Goal: Task Accomplishment & Management: Use online tool/utility

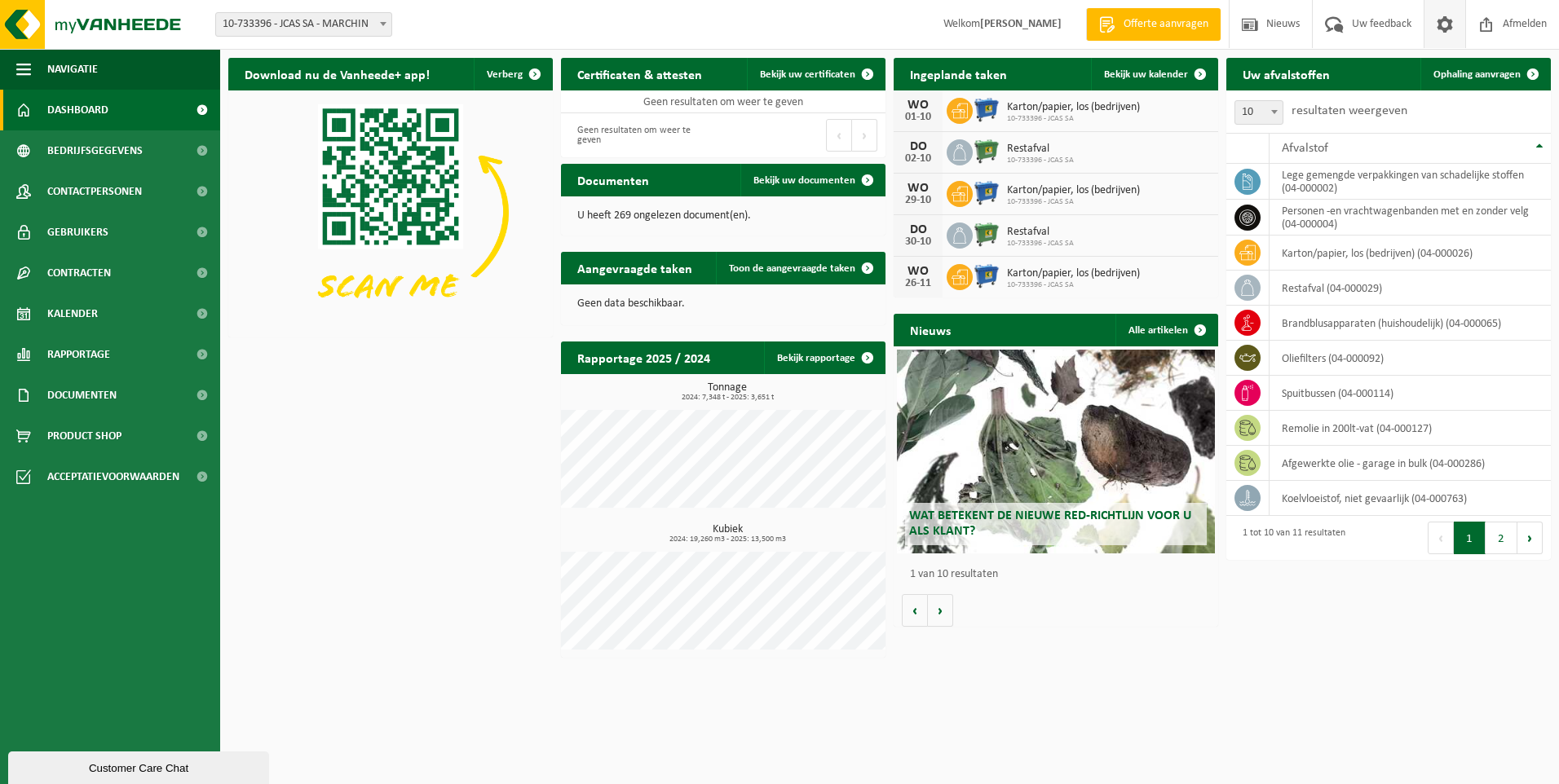
click at [1439, 26] on span at bounding box center [1445, 24] width 25 height 48
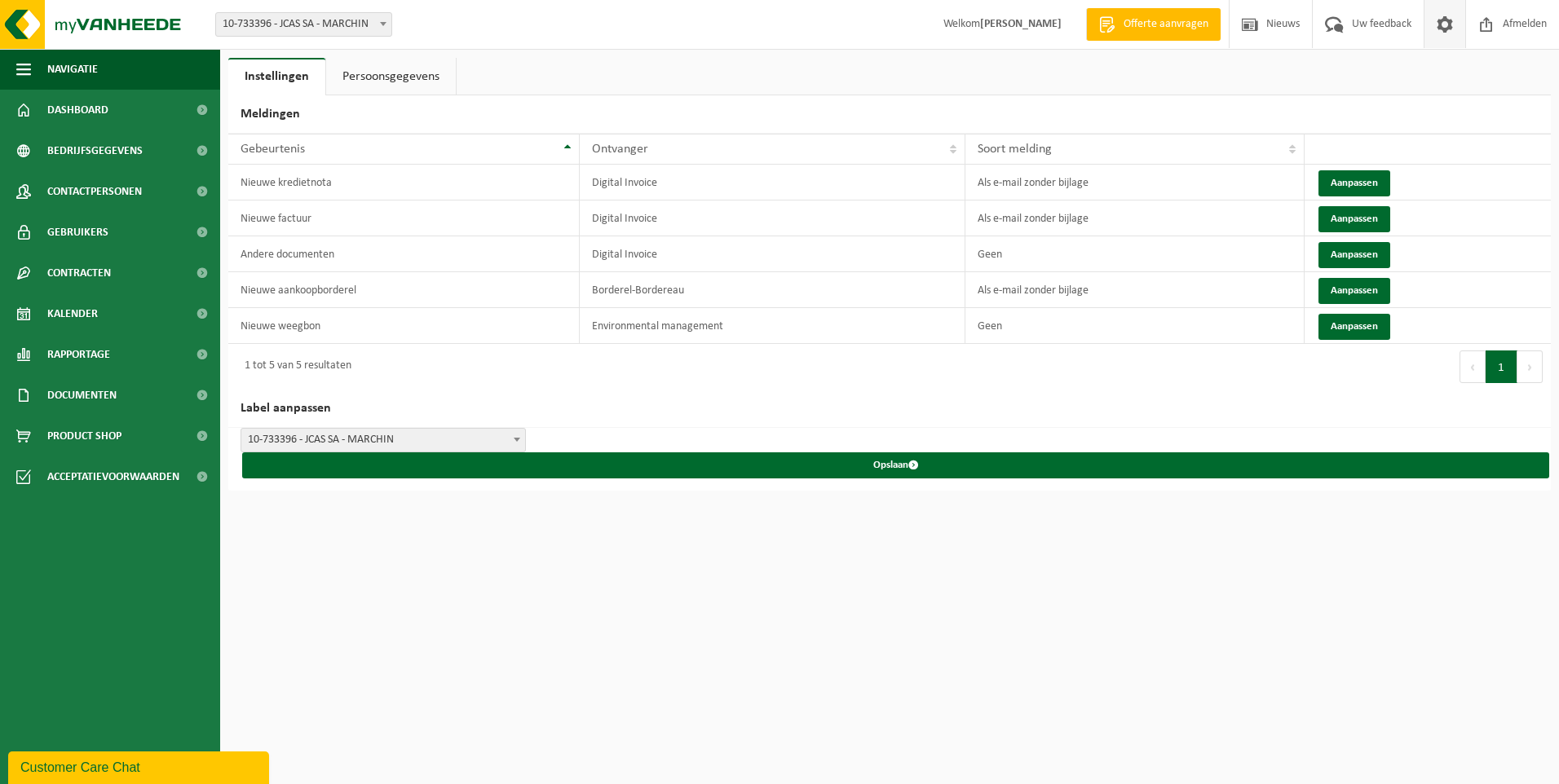
drag, startPoint x: 0, startPoint y: 0, endPoint x: 1439, endPoint y: 26, distance: 1439.2
click at [1439, 26] on span at bounding box center [1445, 24] width 25 height 48
click at [1525, 22] on span "Afmelden" at bounding box center [1524, 24] width 52 height 48
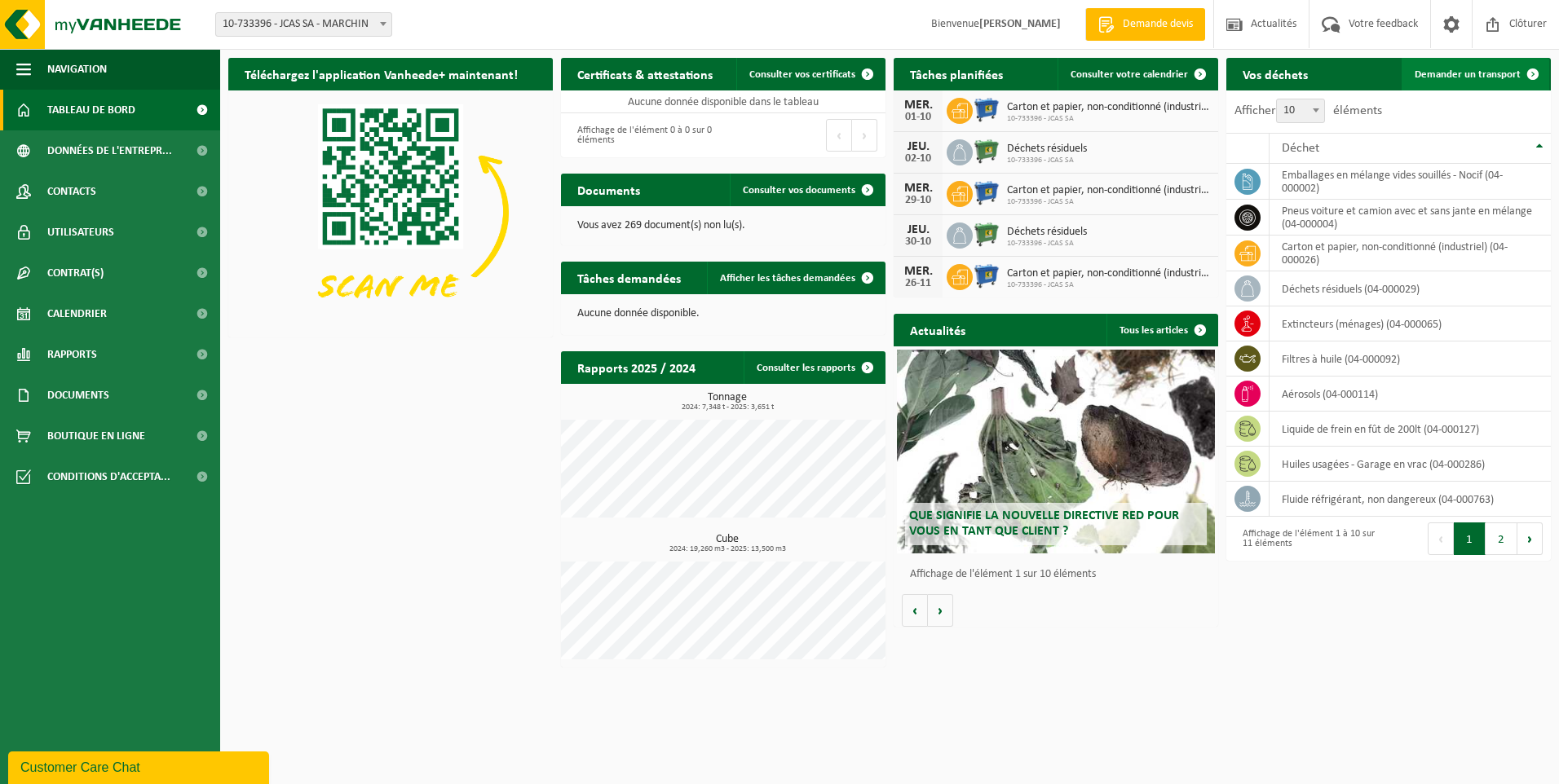
click at [1504, 77] on span "Demander un transport" at bounding box center [1468, 75] width 106 height 11
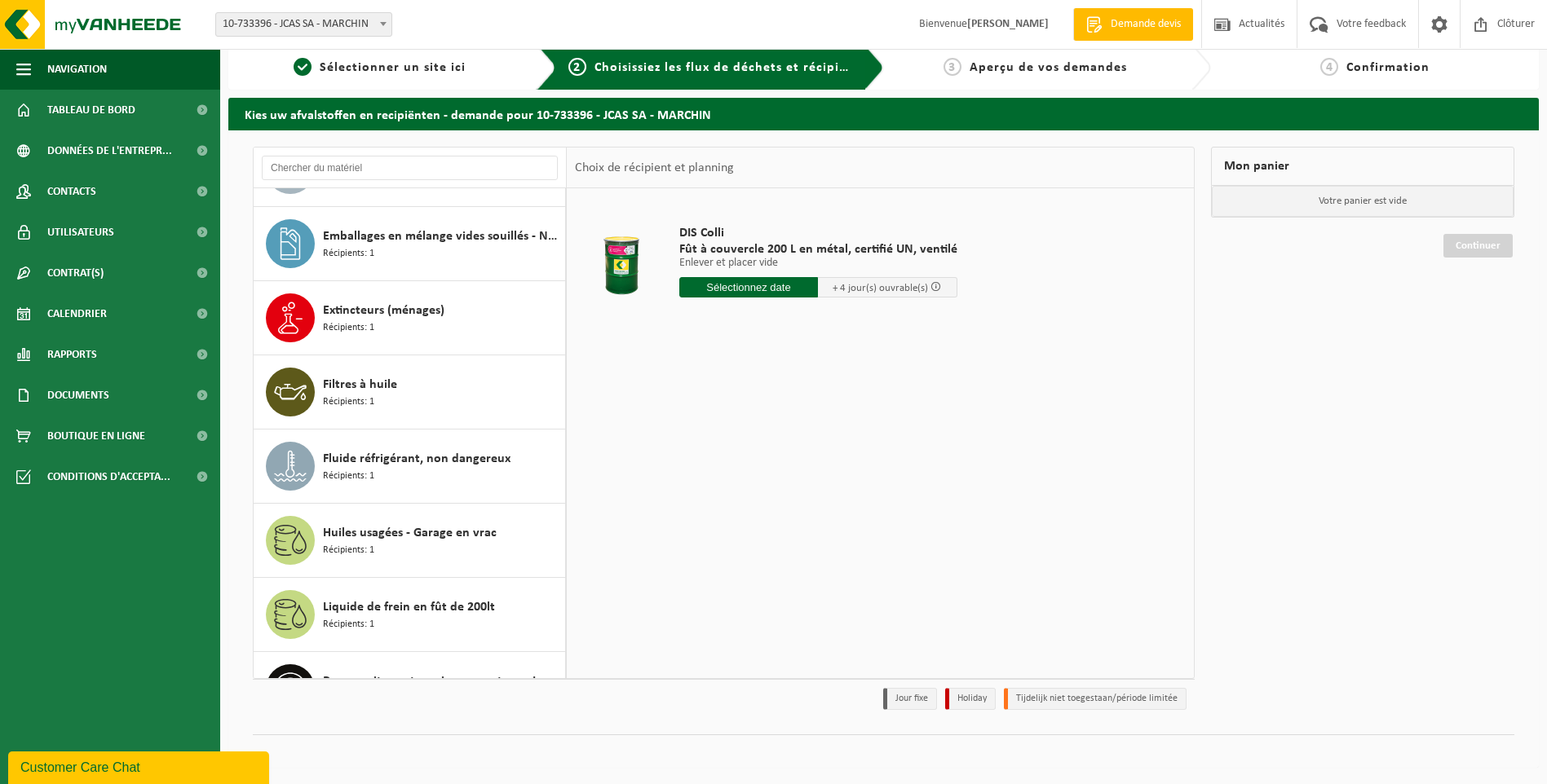
scroll to position [245, 0]
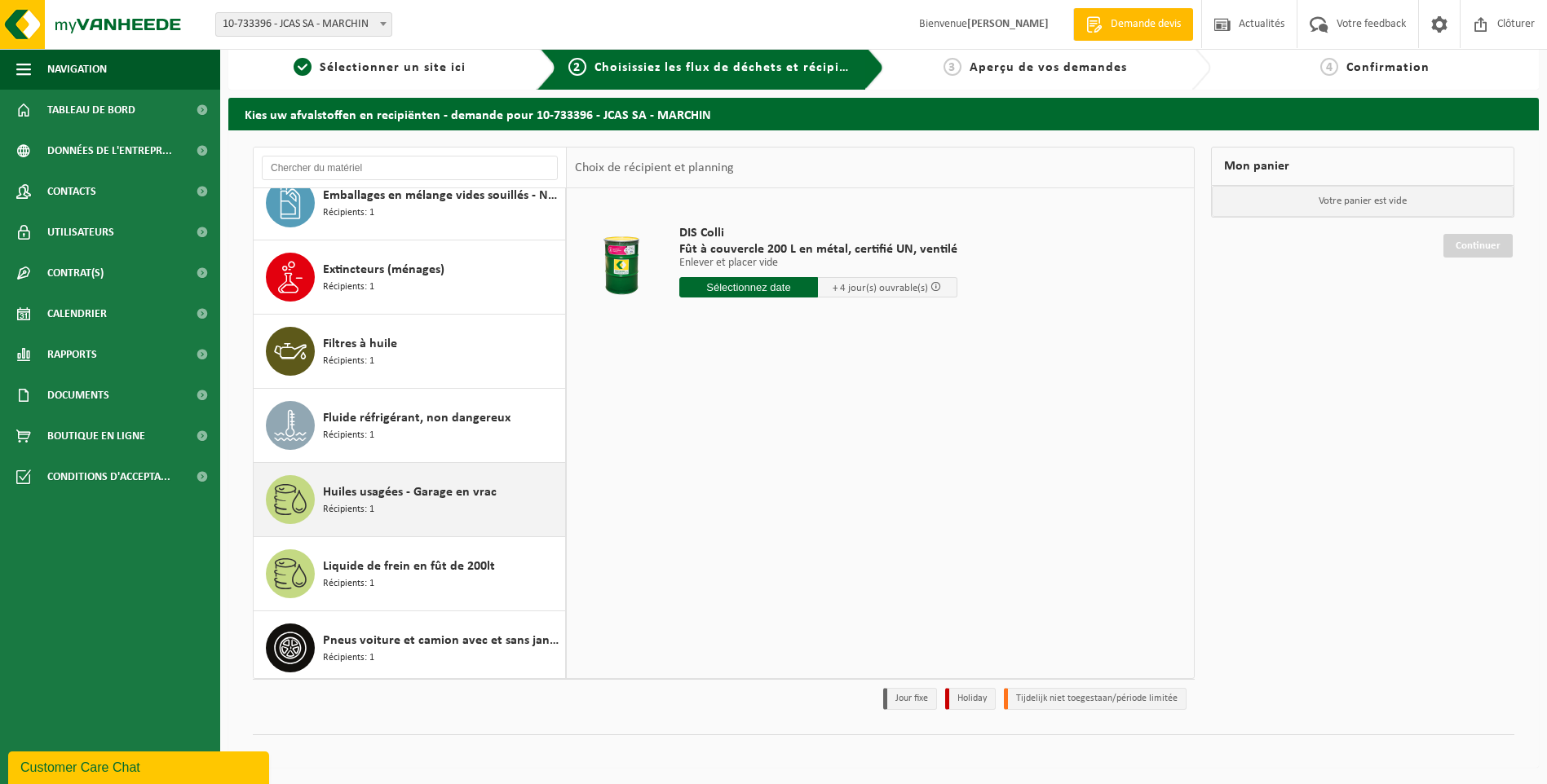
click at [421, 497] on span "Huiles usagées - Garage en vrac" at bounding box center [409, 492] width 174 height 19
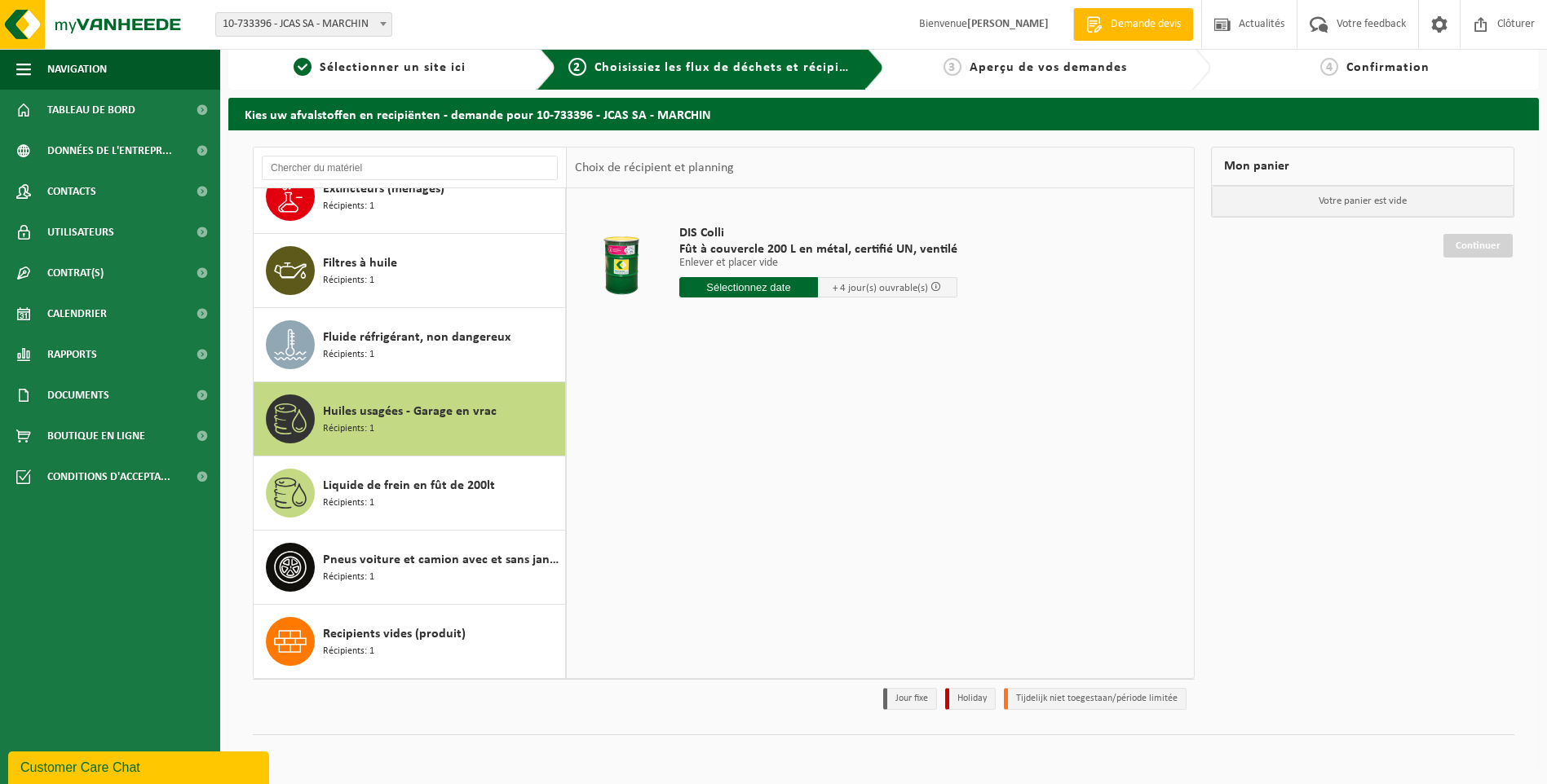
scroll to position [325, 0]
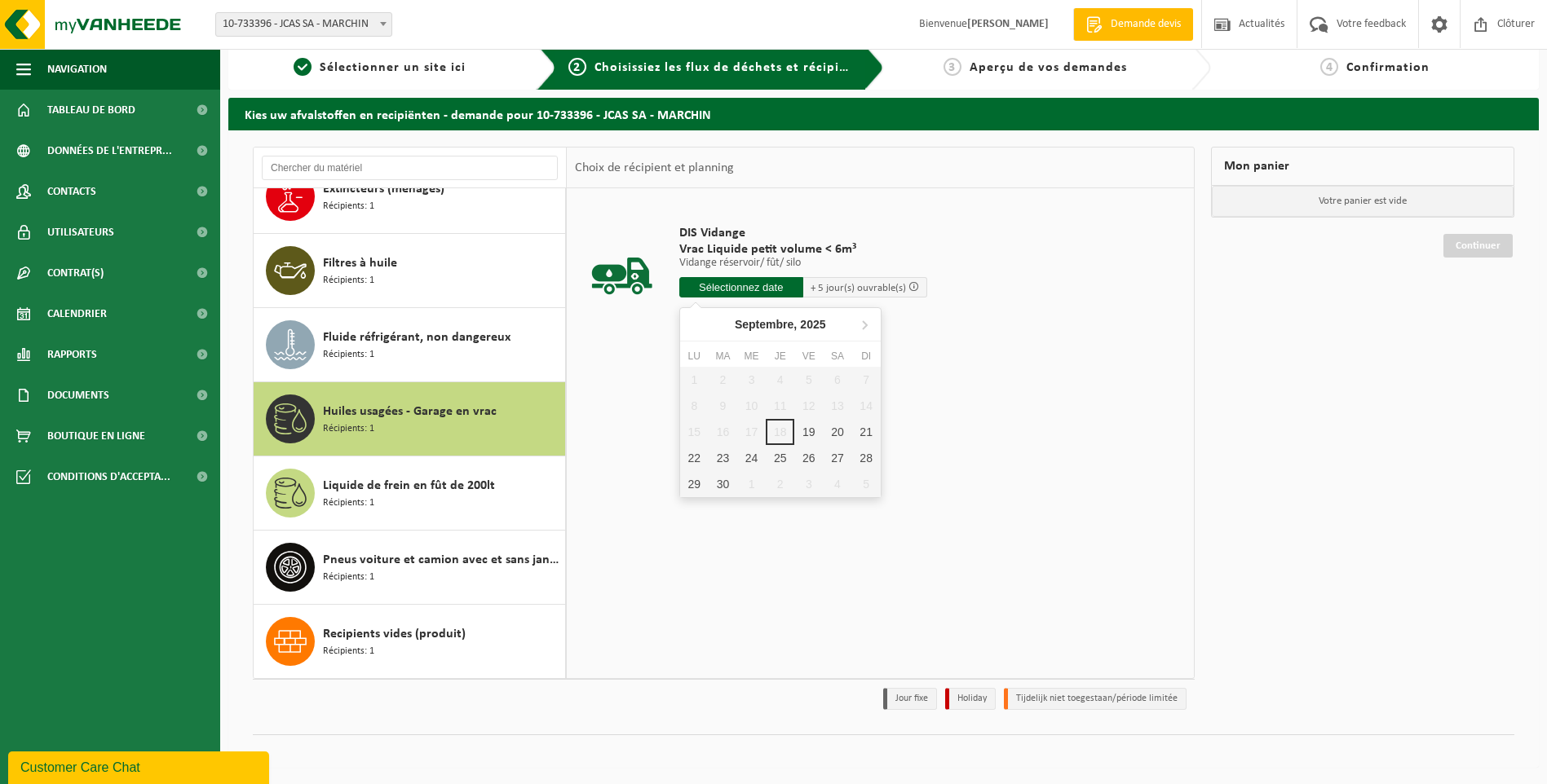
click at [781, 286] on input "text" at bounding box center [741, 287] width 124 height 20
click at [807, 428] on div "19" at bounding box center [808, 432] width 28 height 26
type input "à partir de [DATE]"
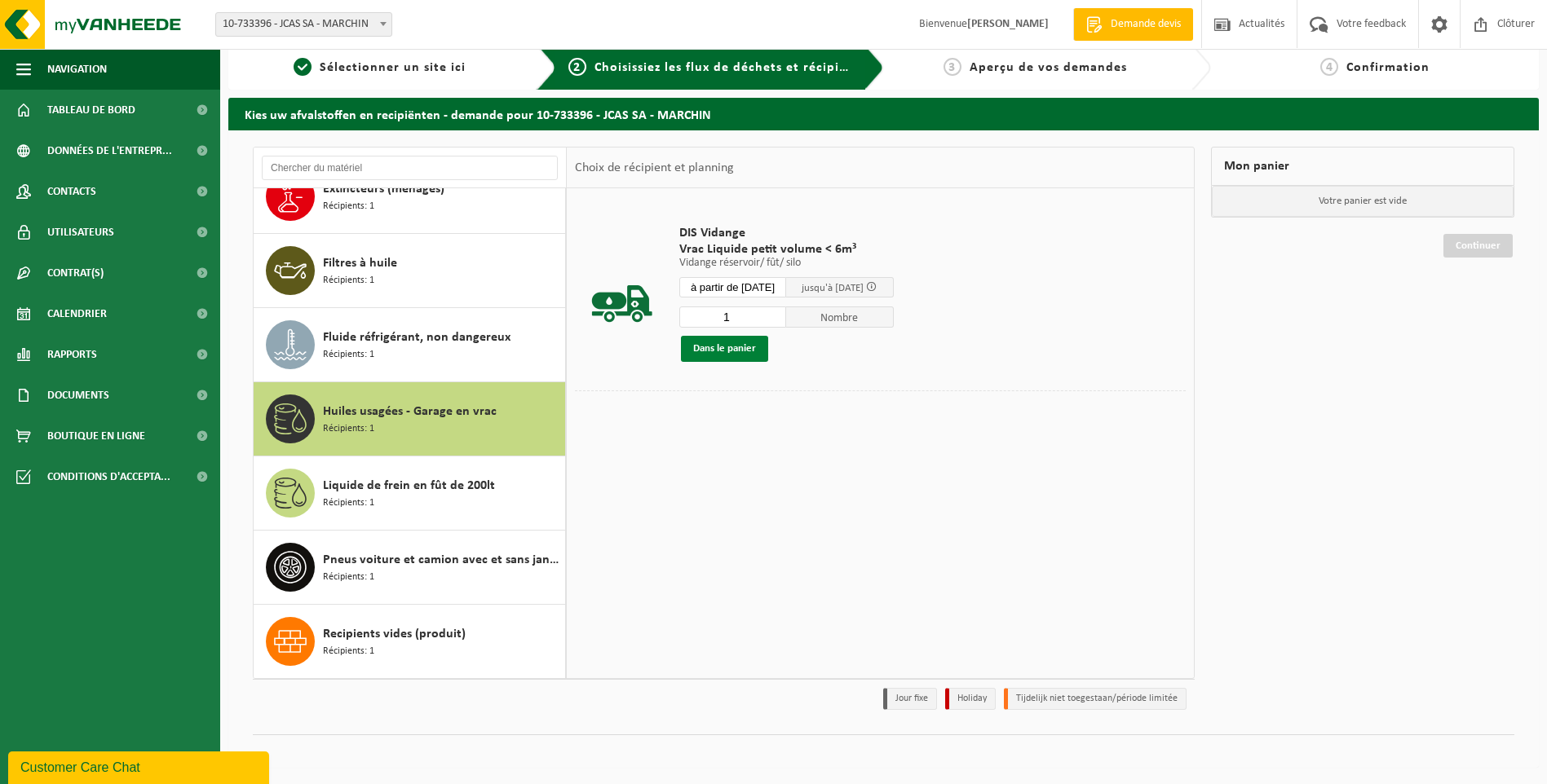
click at [730, 345] on button "Dans le panier" at bounding box center [724, 349] width 87 height 26
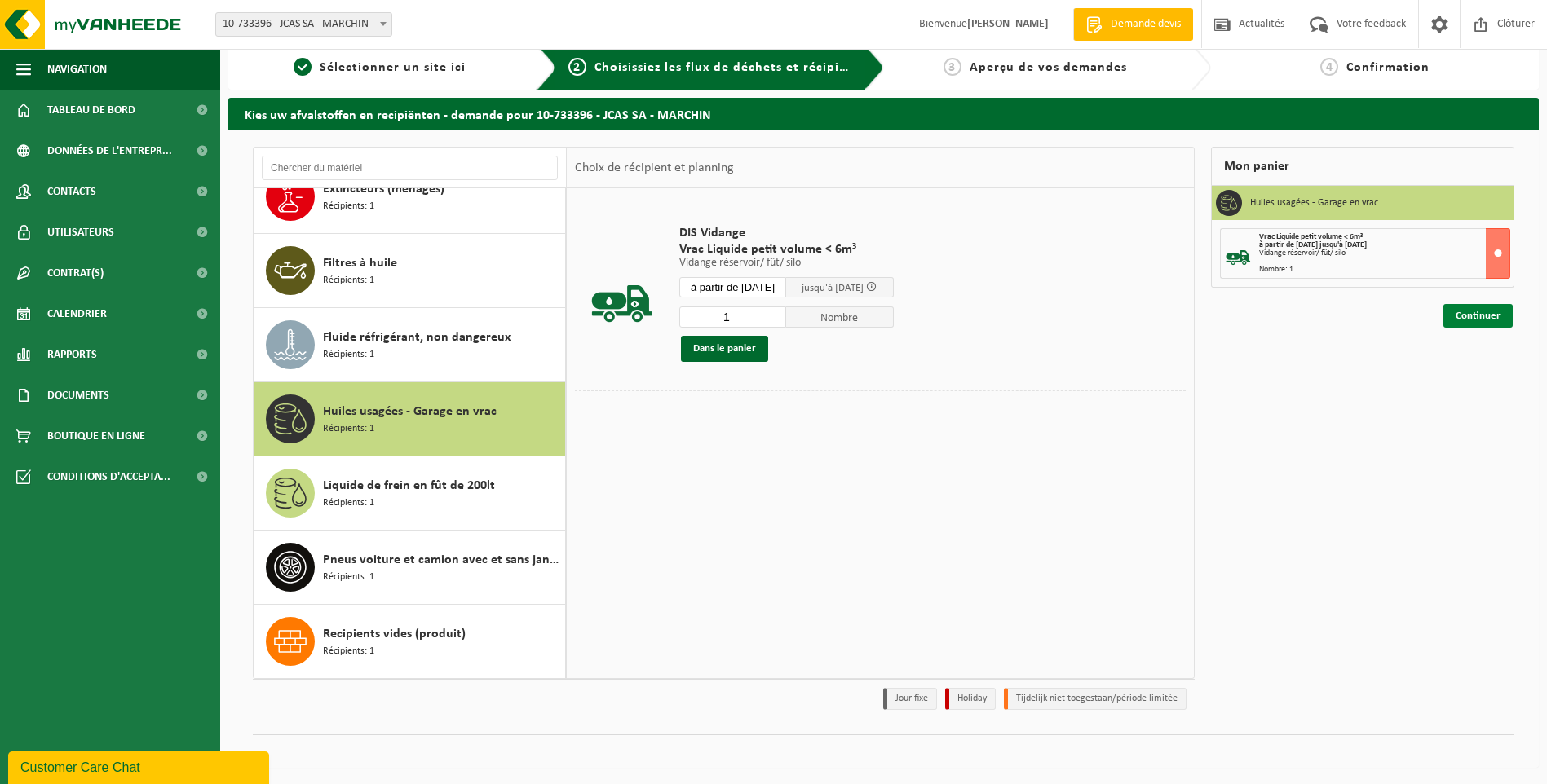
click at [1480, 314] on link "Continuer" at bounding box center [1478, 316] width 69 height 24
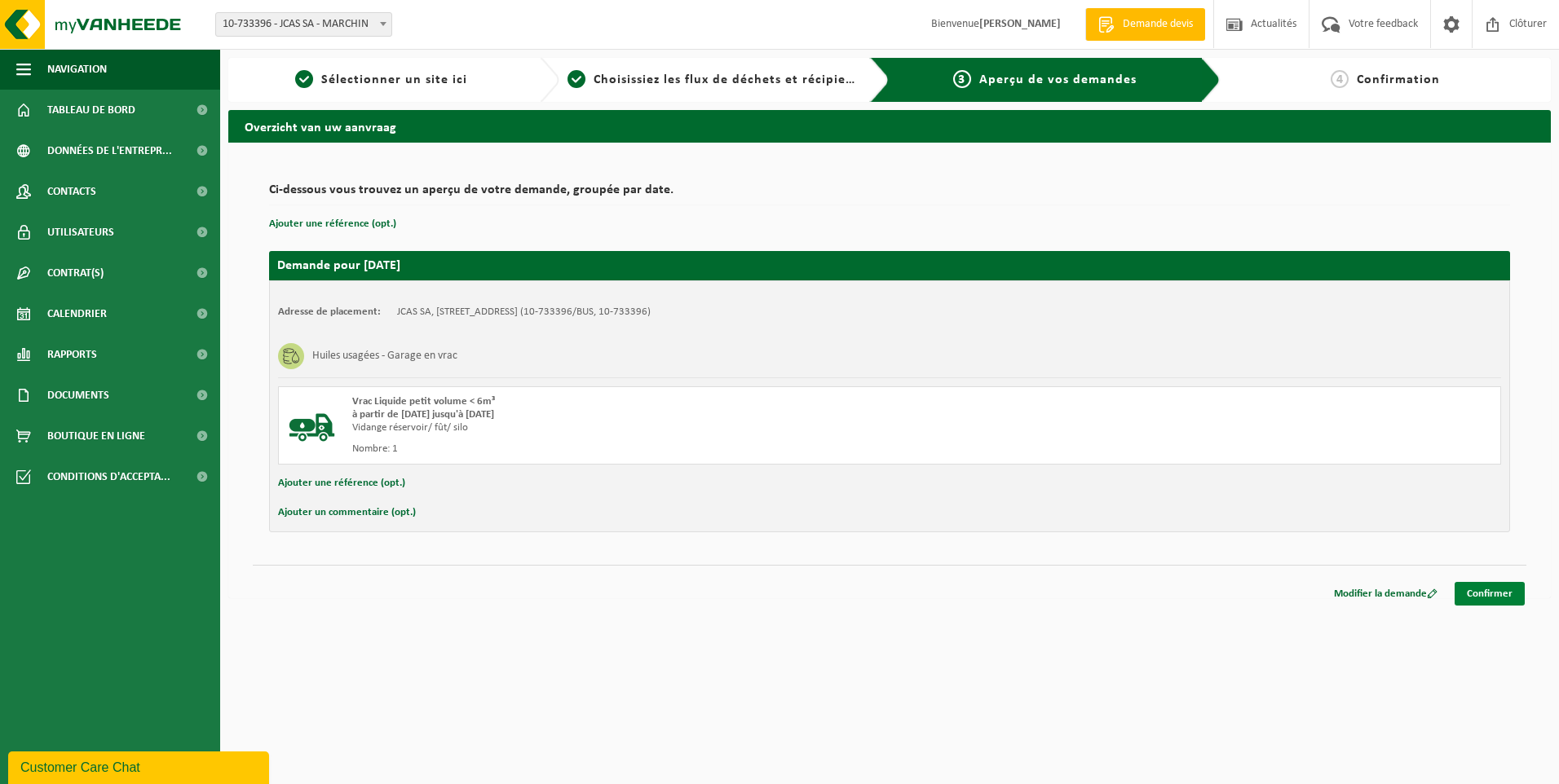
click at [1493, 593] on link "Confirmer" at bounding box center [1490, 594] width 70 height 24
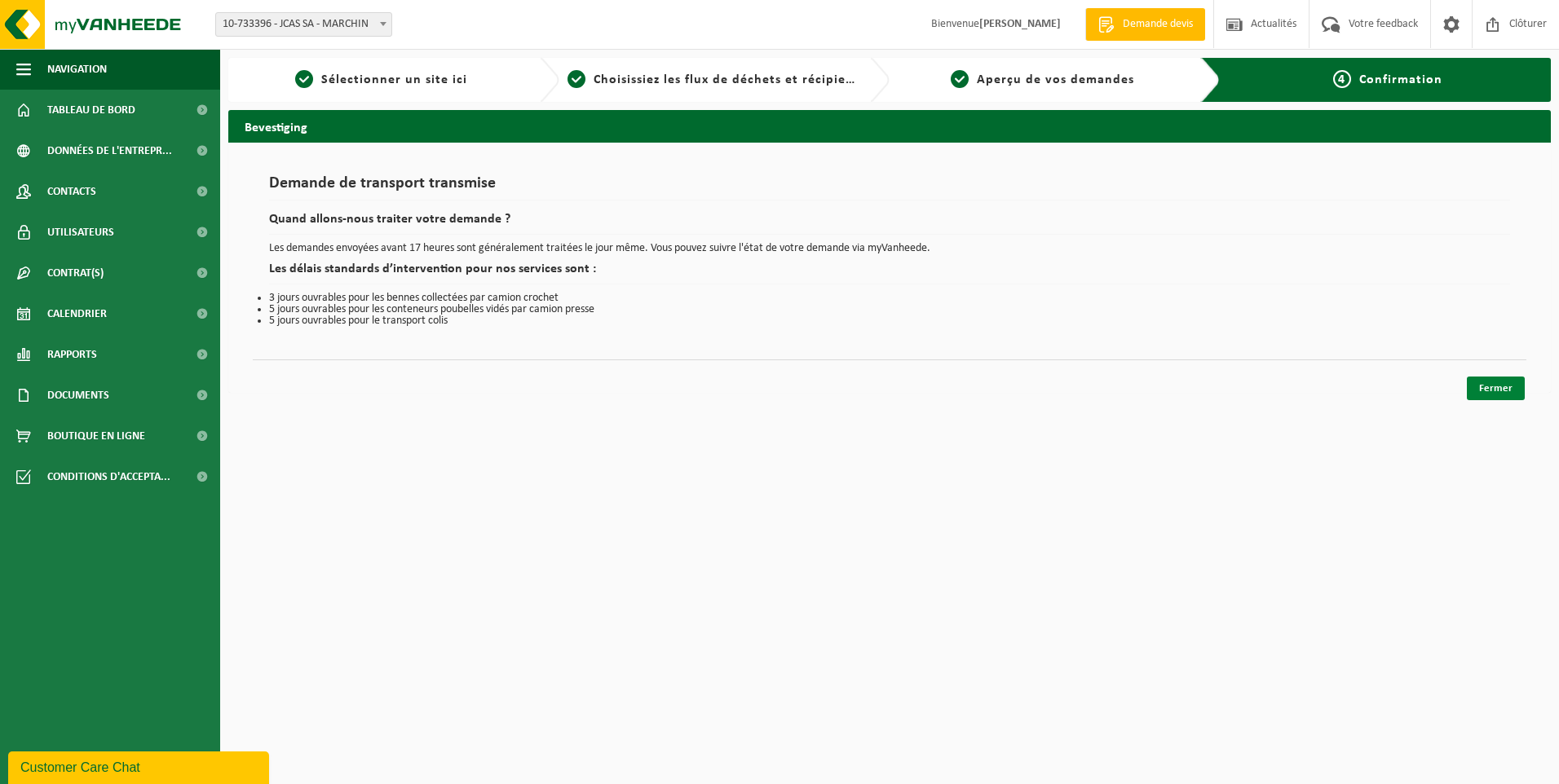
click at [1487, 383] on link "Fermer" at bounding box center [1495, 388] width 58 height 24
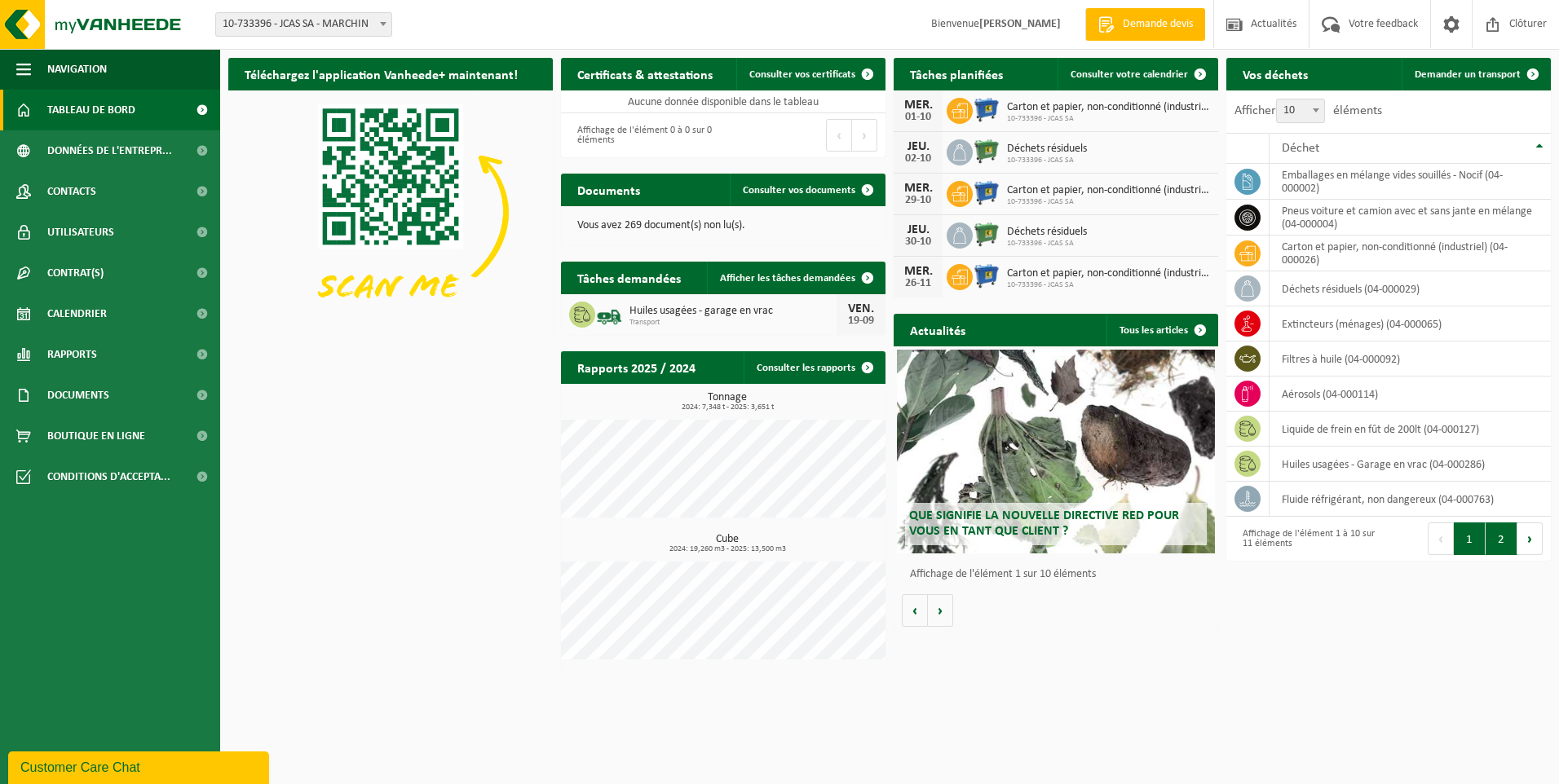
click at [1510, 537] on button "2" at bounding box center [1501, 539] width 32 height 33
